Goal: Task Accomplishment & Management: Use online tool/utility

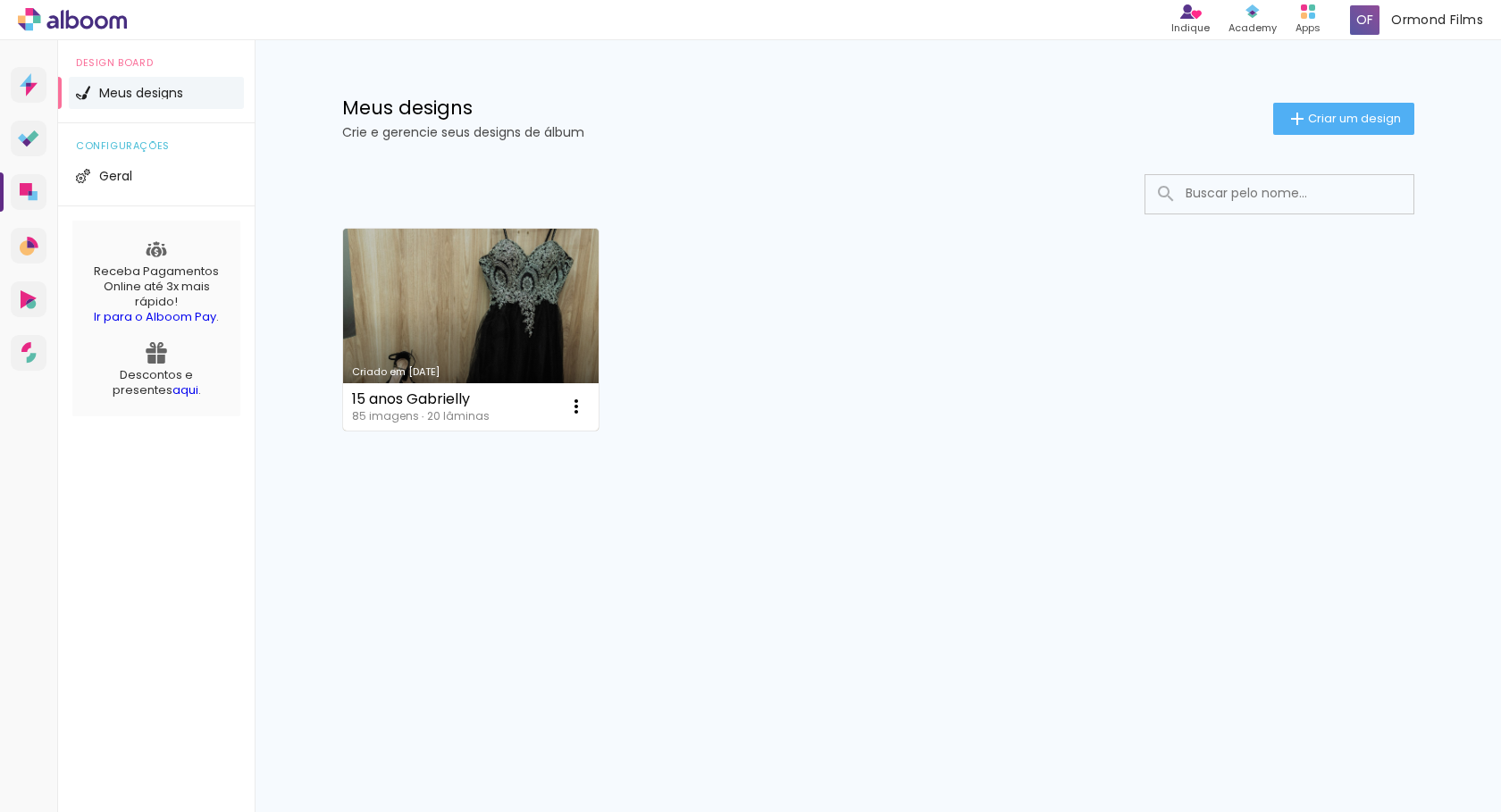
click at [494, 302] on link "Criado em [DATE]" at bounding box center [471, 329] width 256 height 202
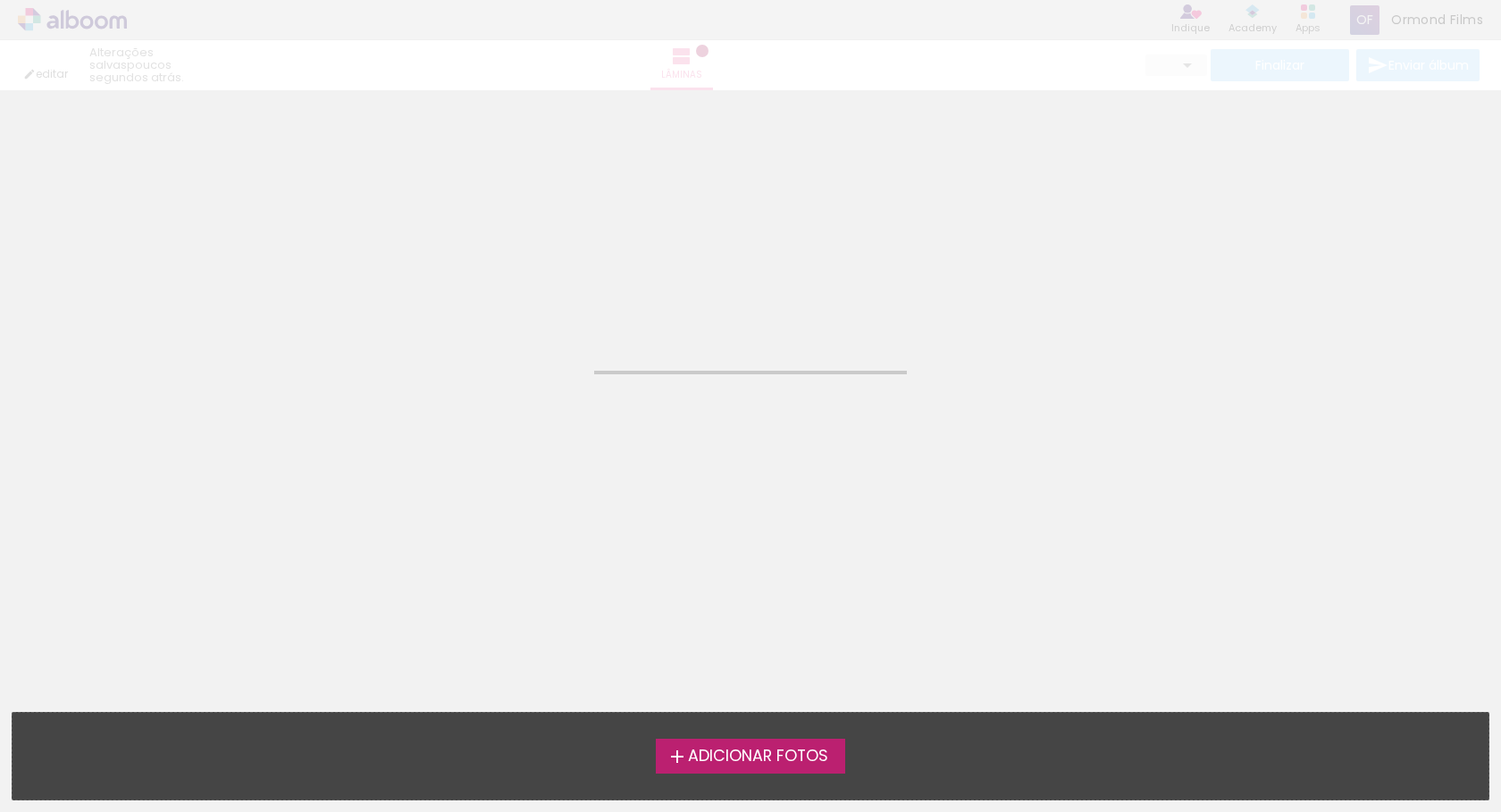
click at [766, 309] on neon-animated-pages "Confirmar Cancelar" at bounding box center [750, 451] width 1501 height 722
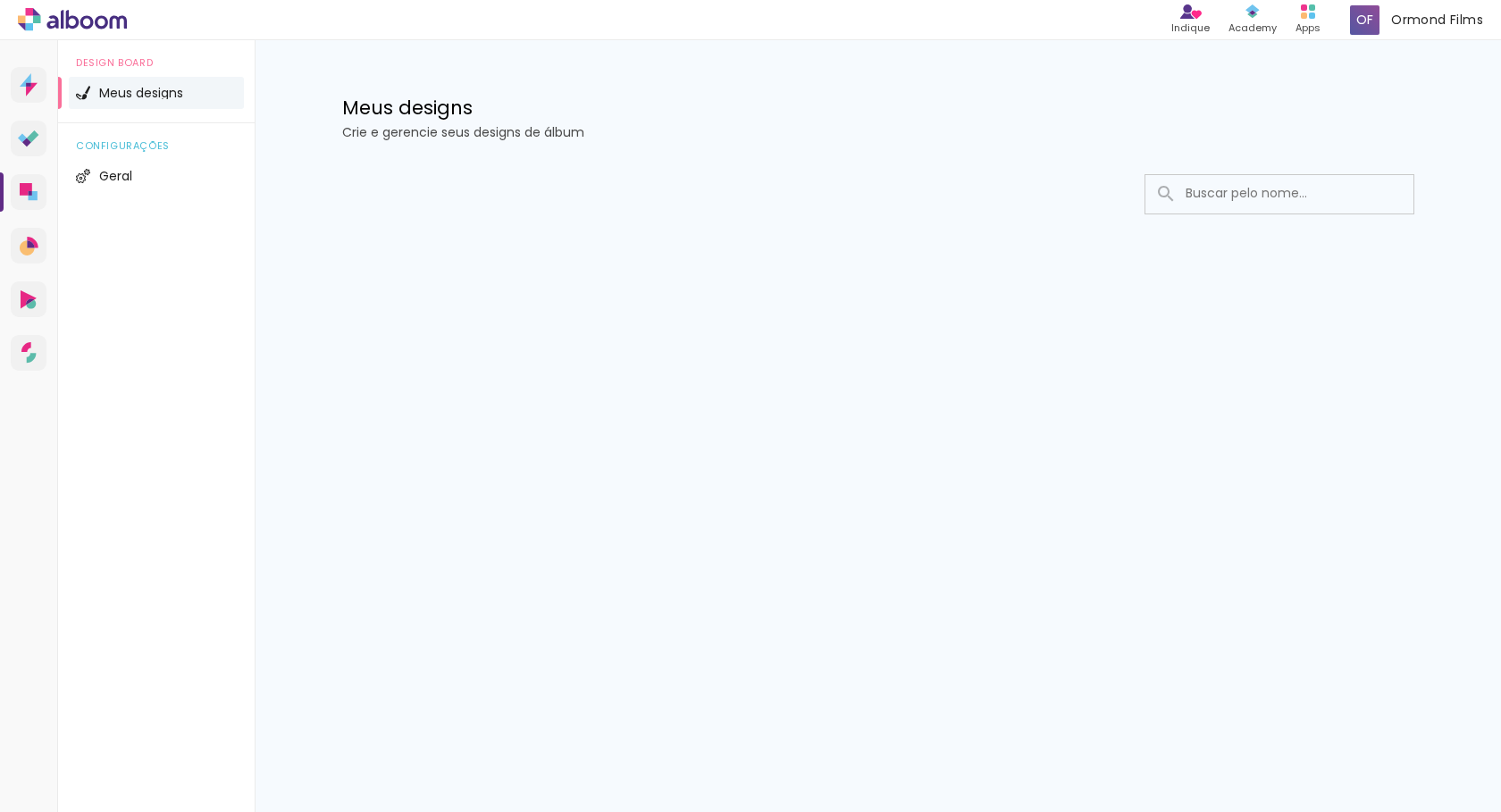
click at [599, 67] on div "Meus designs Crie e gerencie seus designs de álbum" at bounding box center [878, 98] width 1162 height 117
click at [263, 233] on div "Meus designs Crie e gerencie seus designs de álbum Configurações gerais Informa…" at bounding box center [878, 189] width 1247 height 299
click at [17, 195] on link "Designbox Diagramação de álbuns" at bounding box center [28, 191] width 35 height 35
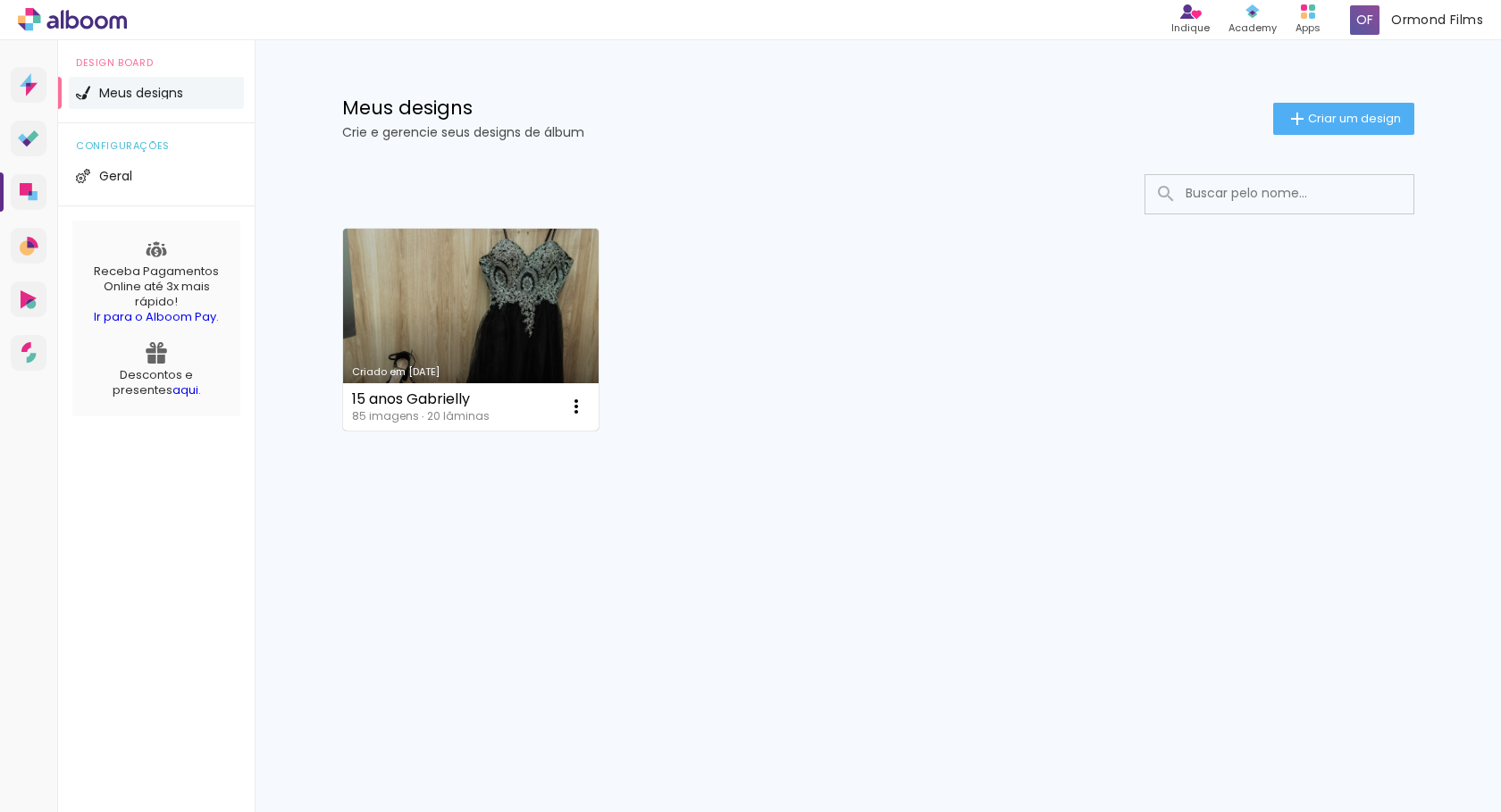
click at [462, 312] on link "Criado em [DATE]" at bounding box center [471, 329] width 256 height 202
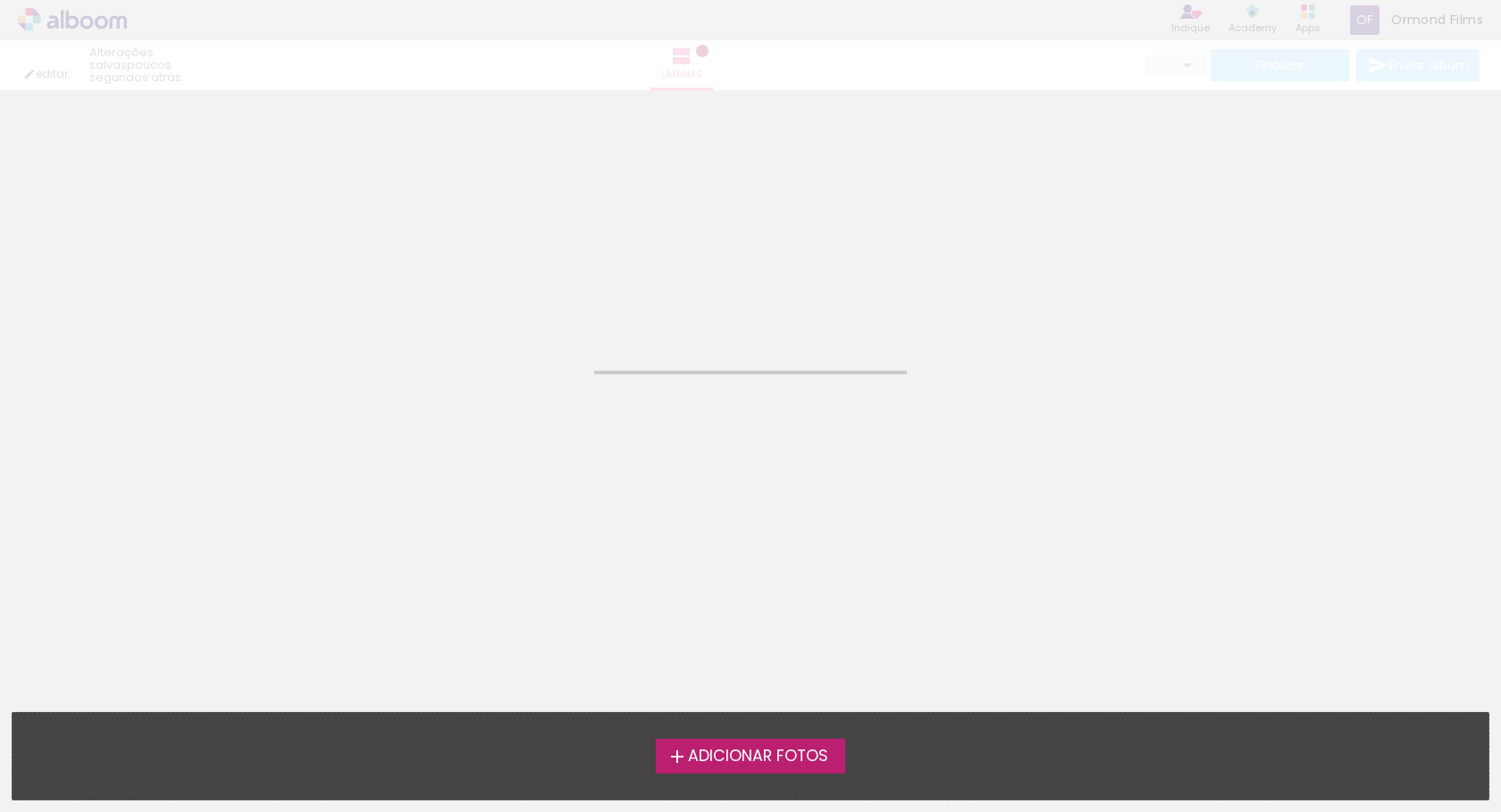
click at [790, 757] on span "Adicionar Fotos" at bounding box center [758, 757] width 140 height 16
click at [0, 0] on input "file" at bounding box center [0, 0] width 0 height 0
click at [991, 554] on neon-animated-pages "Confirmar Cancelar" at bounding box center [750, 451] width 1501 height 722
click at [754, 348] on neon-animated-pages "Confirmar Cancelar" at bounding box center [750, 451] width 1501 height 722
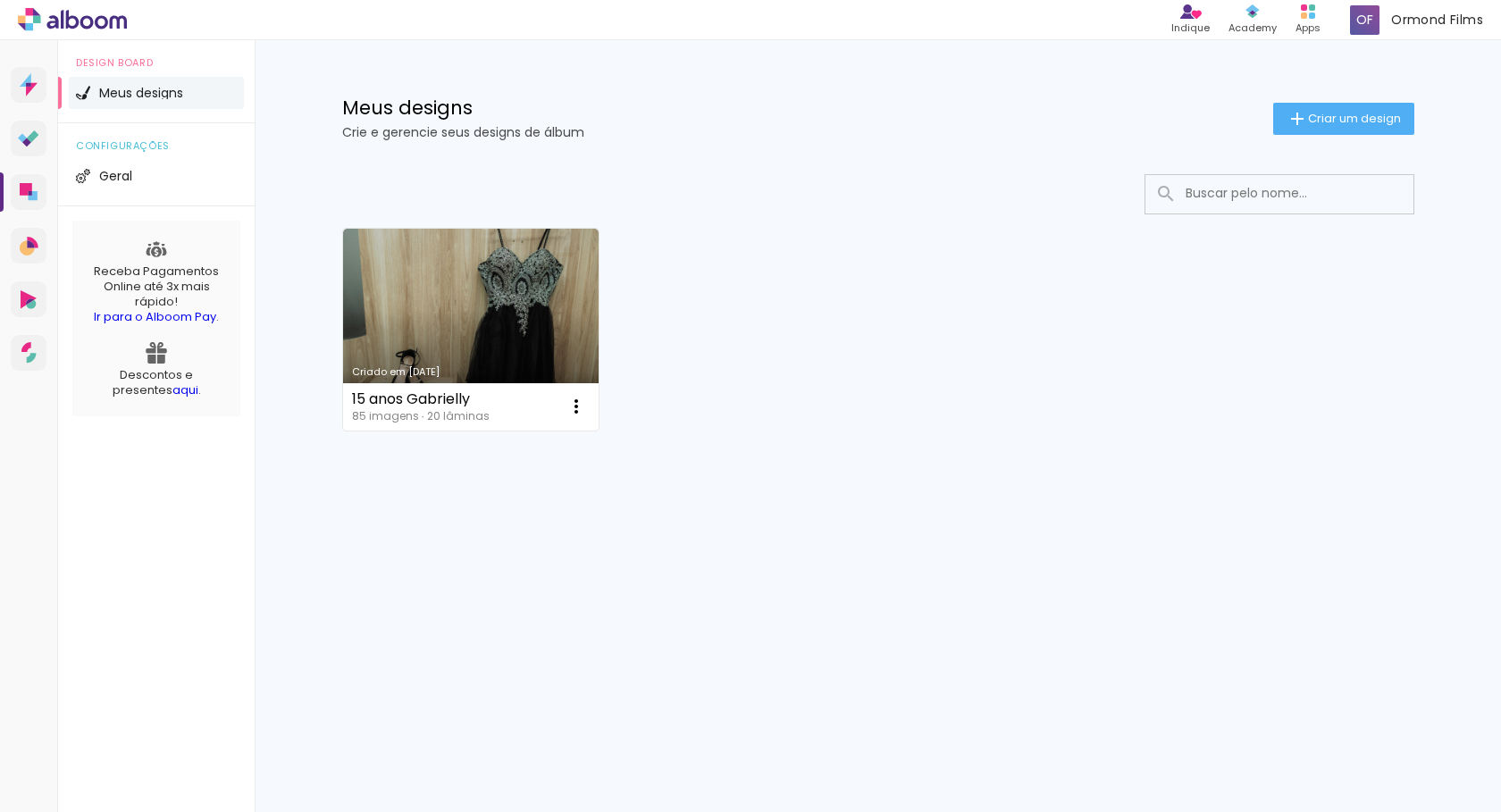
click at [794, 383] on div "Criado em [DATE] 15 anos Gabrielly 85 imagens ∙ 20 lâminas Abrir Fazer uma cópi…" at bounding box center [878, 329] width 1088 height 218
click at [479, 324] on link "Criado em [DATE]" at bounding box center [471, 329] width 256 height 202
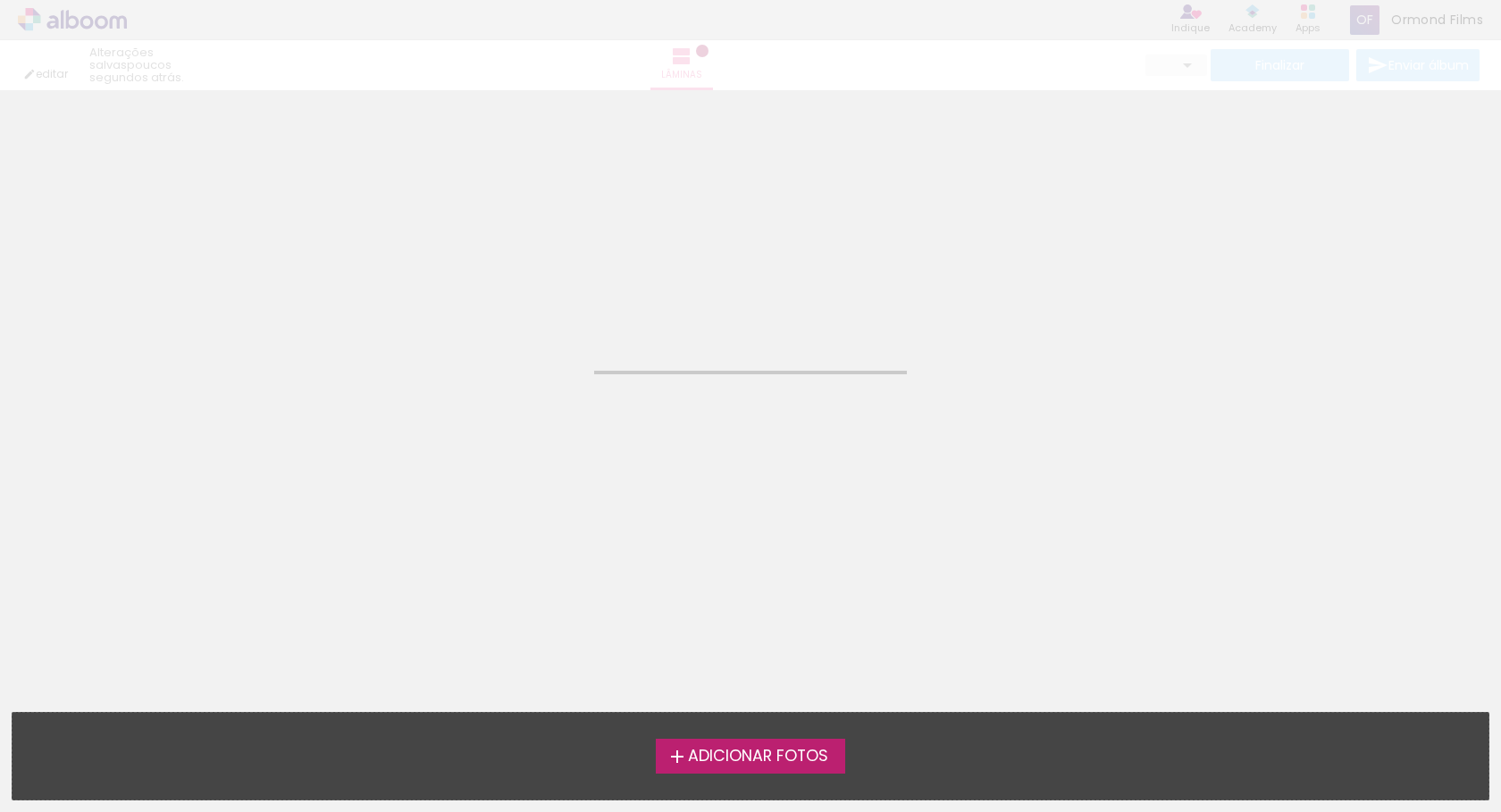
click at [607, 292] on neon-animated-pages "Confirmar Cancelar" at bounding box center [750, 451] width 1501 height 722
click at [607, 293] on neon-animated-pages "Confirmar Cancelar" at bounding box center [750, 451] width 1501 height 722
click at [783, 89] on div "editar poucos segundos atrás. Lâminas Finalizar Enviar álbum" at bounding box center [750, 45] width 1501 height 90
